Goal: Transaction & Acquisition: Book appointment/travel/reservation

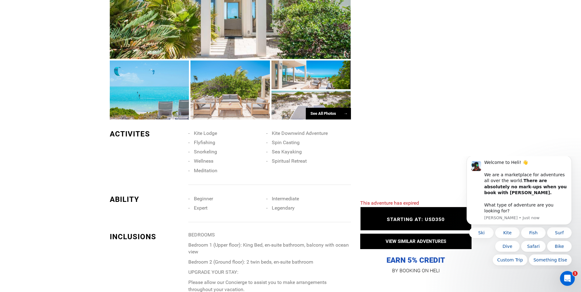
click at [335, 113] on div "See All Photos →" at bounding box center [328, 114] width 45 height 12
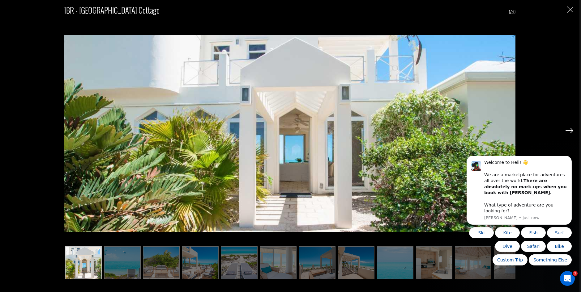
scroll to position [649, 0]
click at [565, 131] on div "1BR - [GEOGRAPHIC_DATA] Cottage 1/30" at bounding box center [289, 139] width 567 height 278
click at [570, 132] on img at bounding box center [570, 131] width 8 height 6
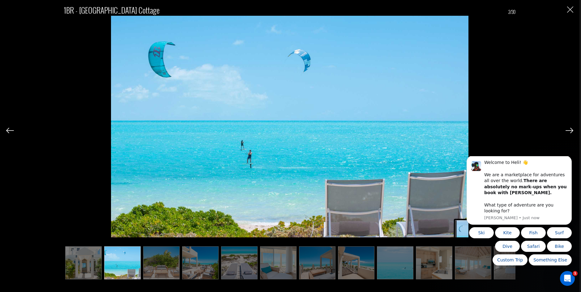
click at [570, 132] on img at bounding box center [570, 131] width 8 height 6
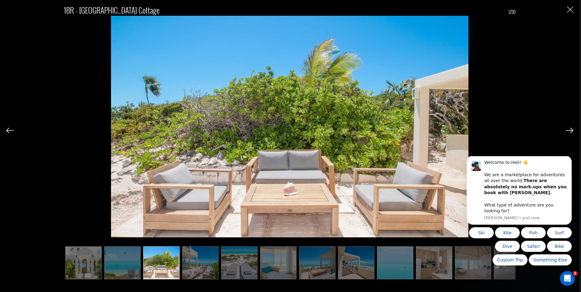
click at [570, 132] on img at bounding box center [570, 131] width 8 height 6
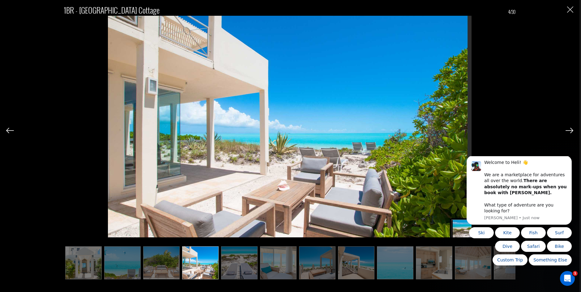
click at [570, 132] on img at bounding box center [570, 131] width 8 height 6
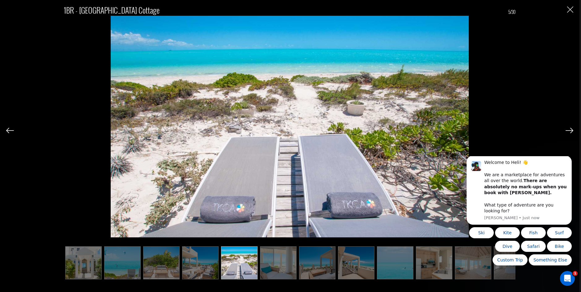
click at [570, 132] on img at bounding box center [570, 131] width 8 height 6
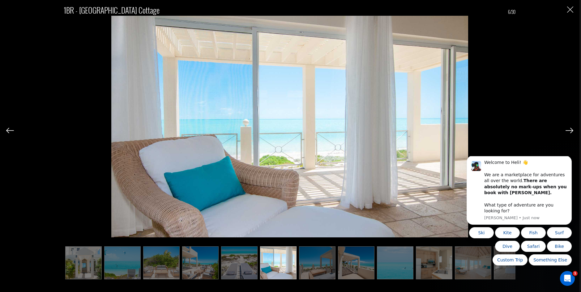
click at [570, 132] on img at bounding box center [570, 131] width 8 height 6
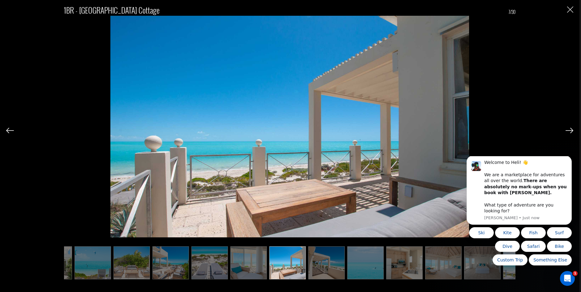
click at [570, 132] on img at bounding box center [570, 131] width 8 height 6
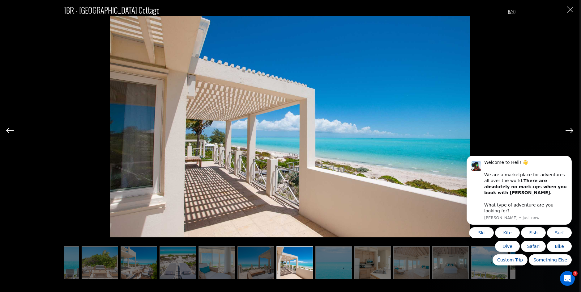
click at [570, 132] on img at bounding box center [570, 131] width 8 height 6
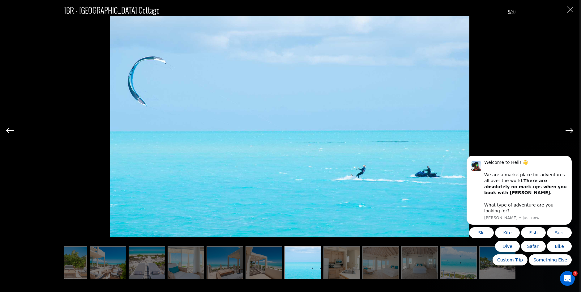
click at [570, 132] on img at bounding box center [570, 131] width 8 height 6
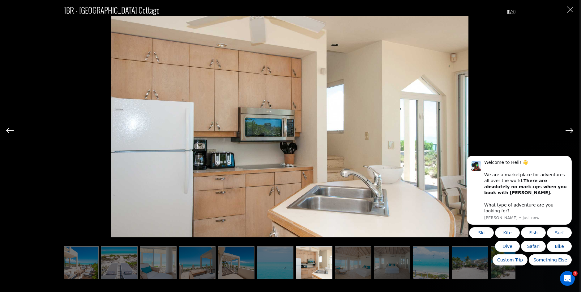
click at [570, 132] on img at bounding box center [570, 131] width 8 height 6
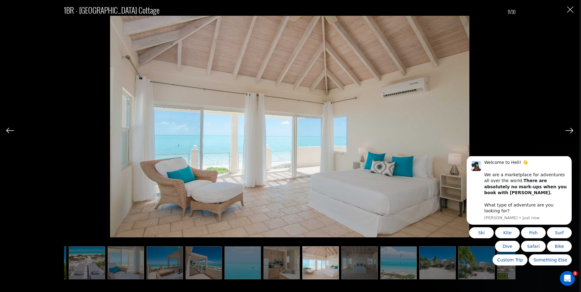
click at [570, 132] on img at bounding box center [570, 131] width 8 height 6
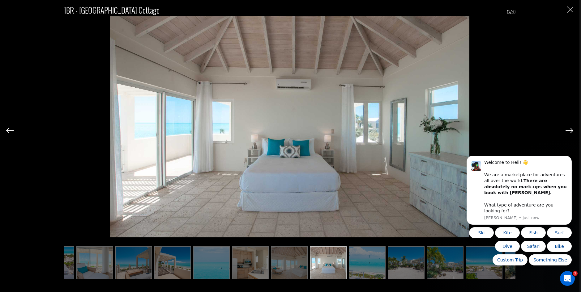
click at [570, 132] on img at bounding box center [570, 131] width 8 height 6
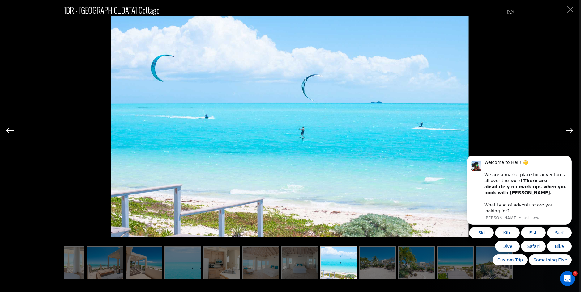
click at [570, 132] on img at bounding box center [570, 131] width 8 height 6
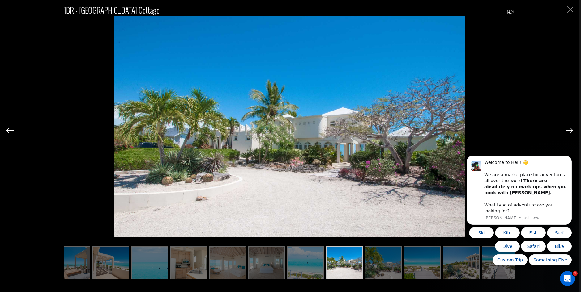
click at [570, 132] on img at bounding box center [570, 131] width 8 height 6
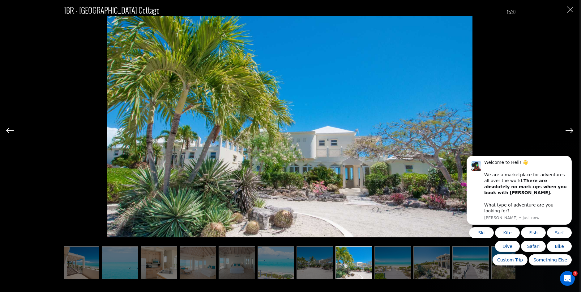
scroll to position [0, 276]
click at [571, 15] on div "1BR - [GEOGRAPHIC_DATA] Cottage 15/30" at bounding box center [289, 139] width 567 height 278
click at [570, 11] on img "Close" at bounding box center [570, 9] width 6 height 6
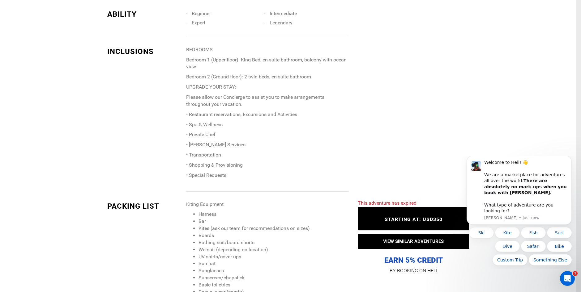
scroll to position [0, 0]
